Goal: Find specific page/section: Find specific page/section

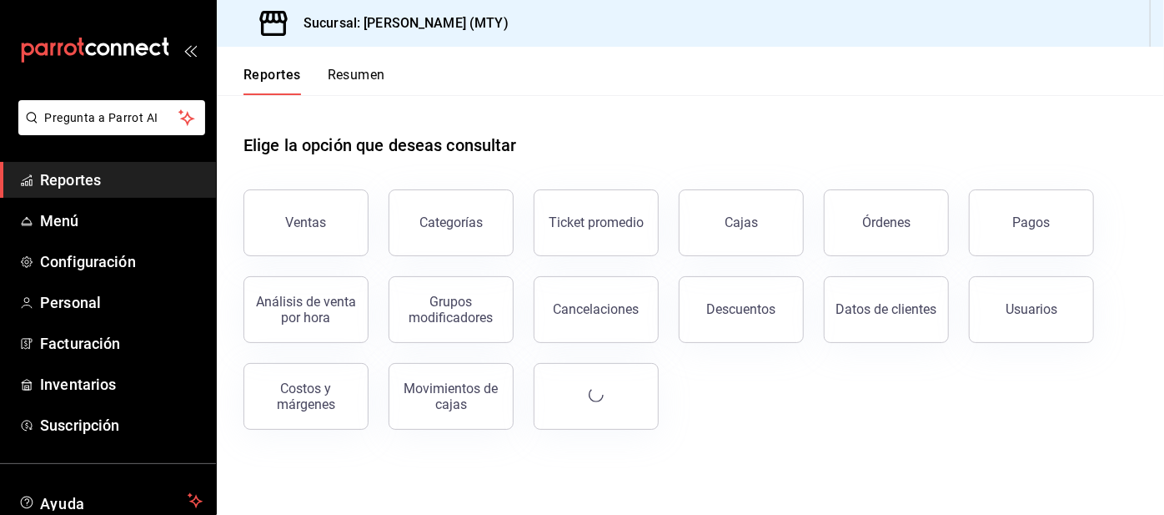
click at [345, 77] on button "Resumen" at bounding box center [357, 81] width 58 height 28
click at [340, 83] on html "Pregunta a Parrot AI Reportes Menú Configuración Personal Facturación Inventari…" at bounding box center [582, 257] width 1164 height 515
click at [335, 88] on html "Pregunta a Parrot AI Reportes Menú Configuración Personal Facturación Inventari…" at bounding box center [582, 257] width 1164 height 515
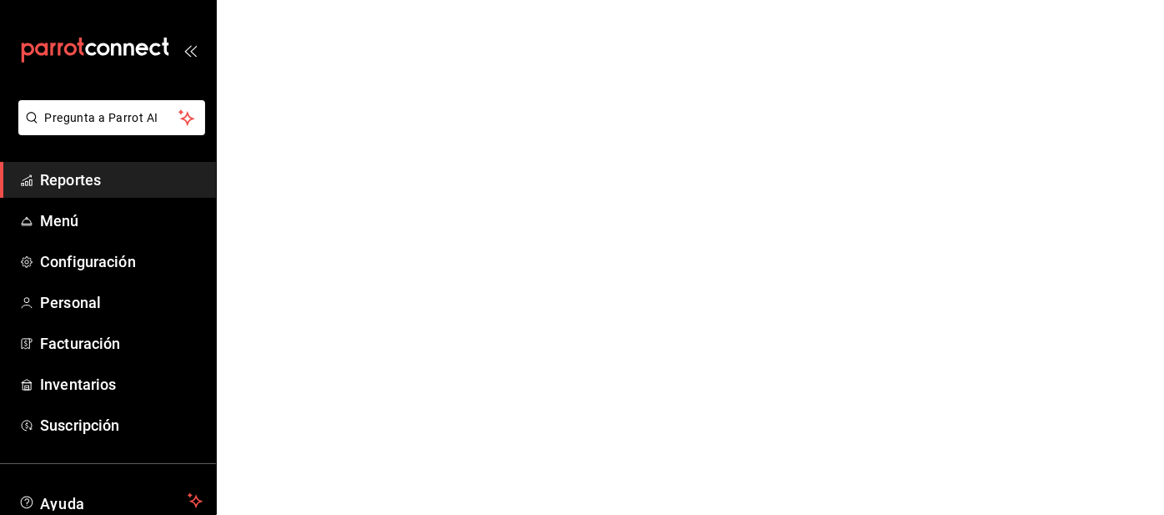
click at [0, 358] on link "Facturación" at bounding box center [108, 343] width 216 height 36
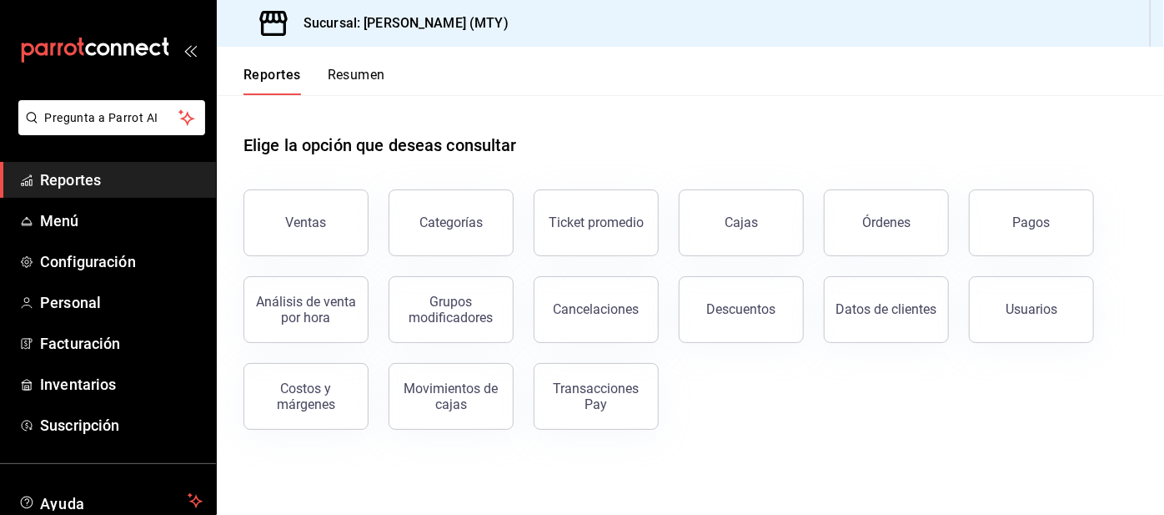
click at [335, 80] on button "Resumen" at bounding box center [357, 81] width 58 height 28
